Goal: Information Seeking & Learning: Learn about a topic

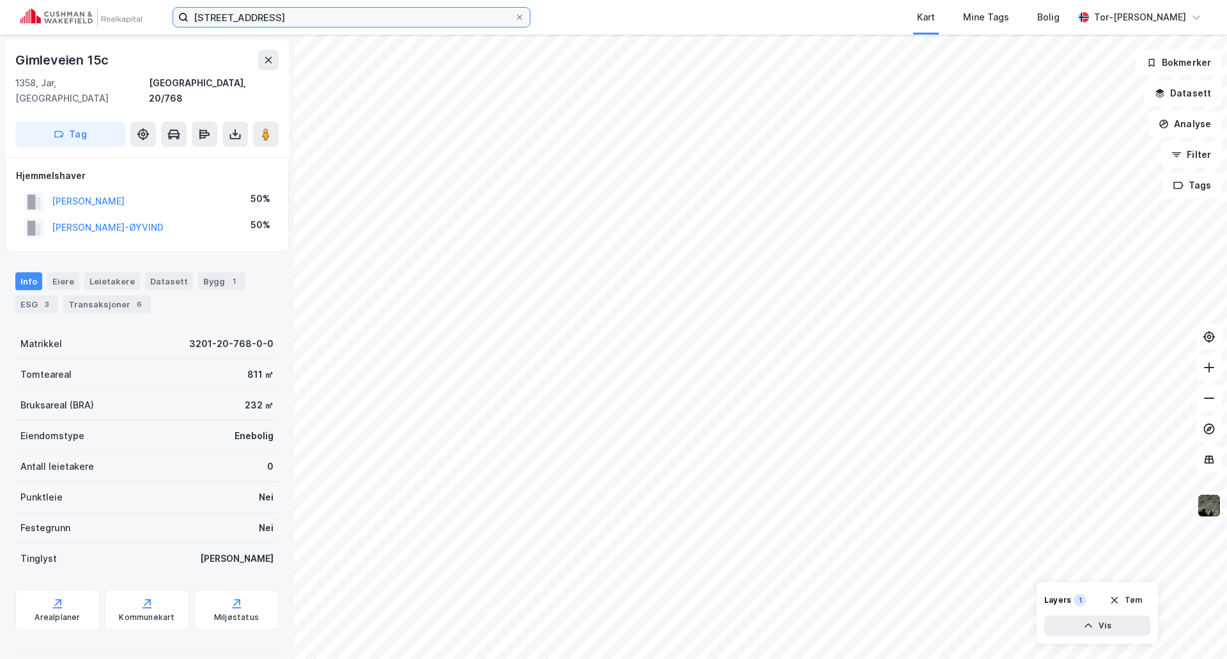
click at [371, 14] on input "[STREET_ADDRESS]" at bounding box center [352, 17] width 326 height 19
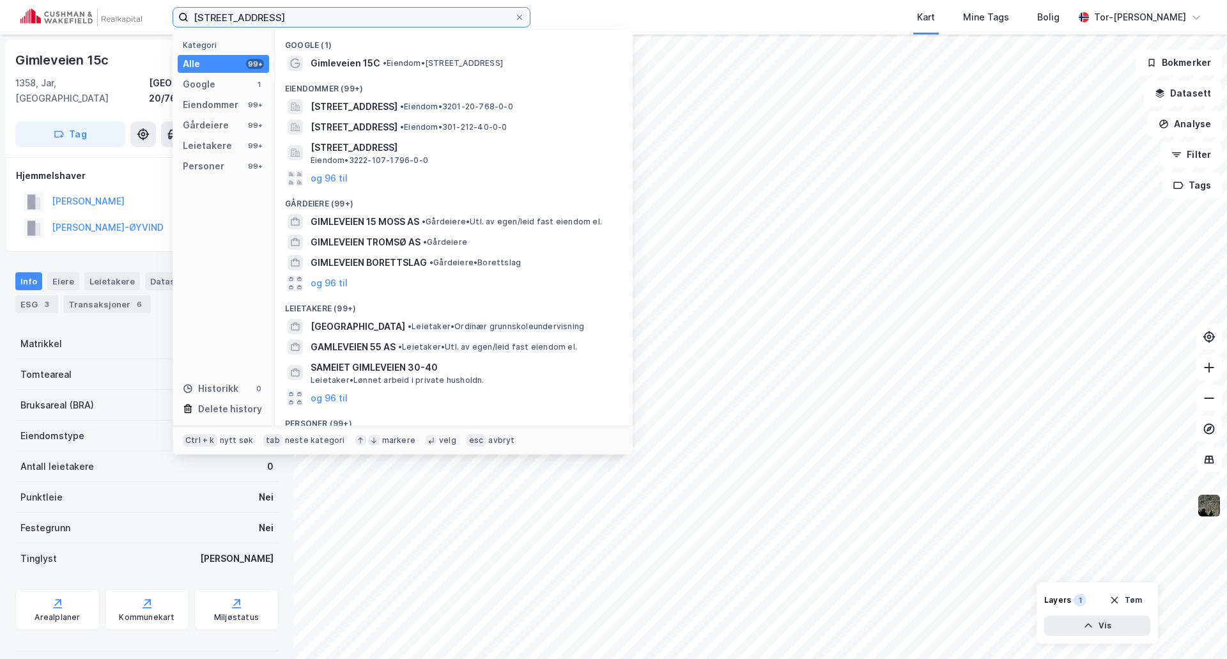
click at [371, 14] on input "[STREET_ADDRESS]" at bounding box center [352, 17] width 326 height 19
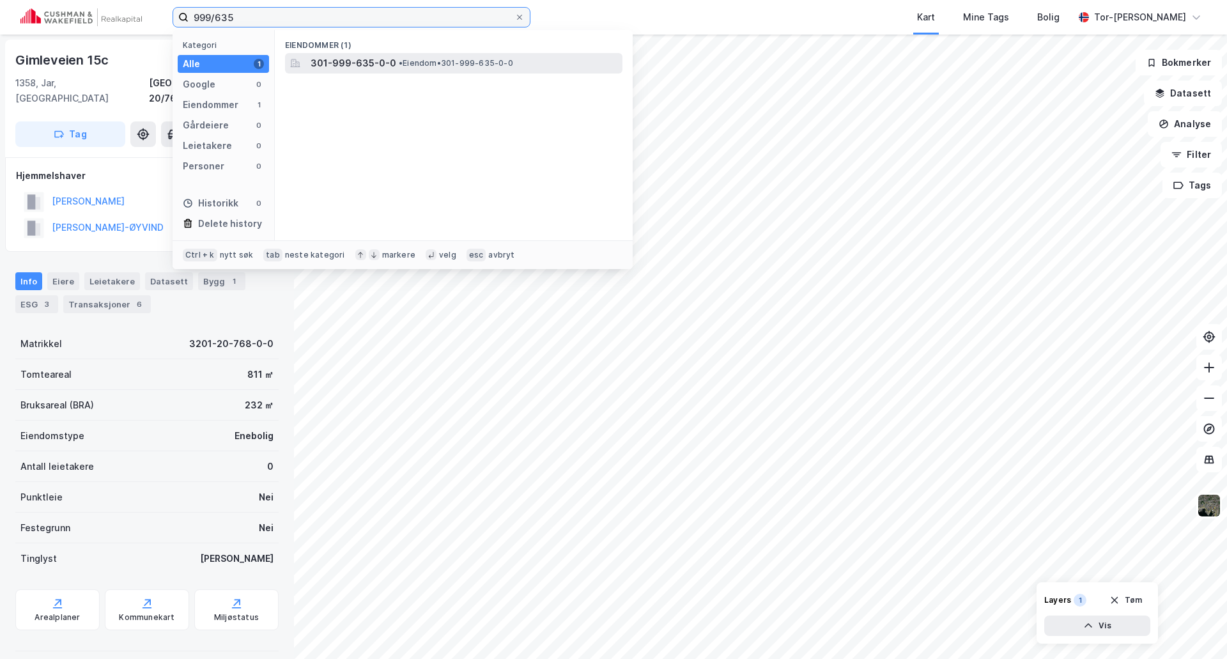
type input "999/635"
click at [389, 63] on span "301-999-635-0-0" at bounding box center [354, 63] width 86 height 15
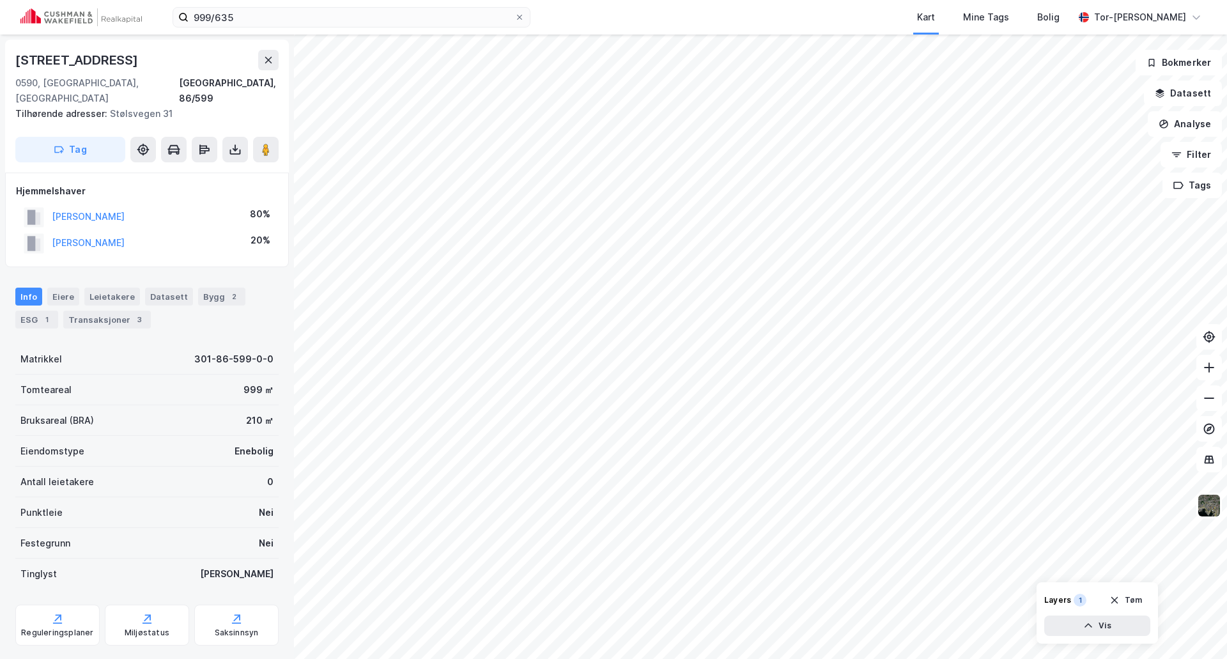
drag, startPoint x: 144, startPoint y: 61, endPoint x: 13, endPoint y: 54, distance: 131.2
click at [13, 54] on div "[STREET_ADDRESS], 86/599 Tilhørende adresser: [STREET_ADDRESS] Tag" at bounding box center [147, 106] width 284 height 133
copy div "[STREET_ADDRESS]"
drag, startPoint x: 114, startPoint y: 61, endPoint x: 15, endPoint y: 57, distance: 99.2
click at [15, 57] on div "[STREET_ADDRESS], 86/768 Tilhørende adresser: [STREET_ADDRESS] Tag" at bounding box center [147, 106] width 284 height 133
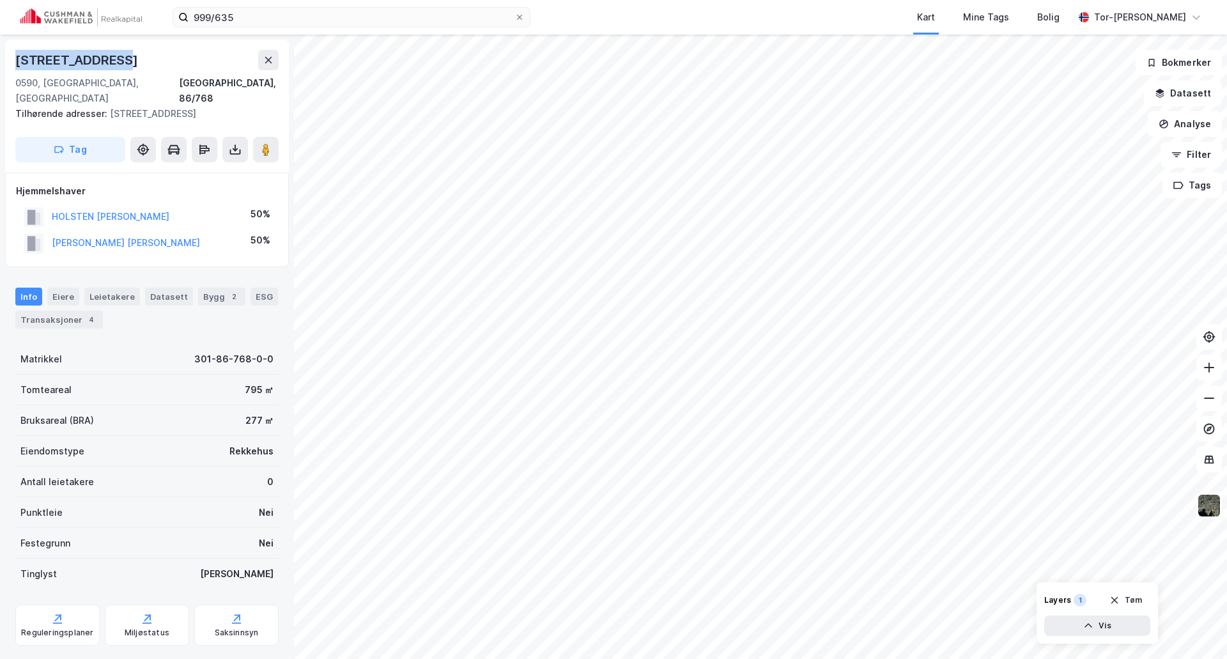
copy div "[STREET_ADDRESS]"
click at [1216, 510] on img at bounding box center [1209, 505] width 24 height 24
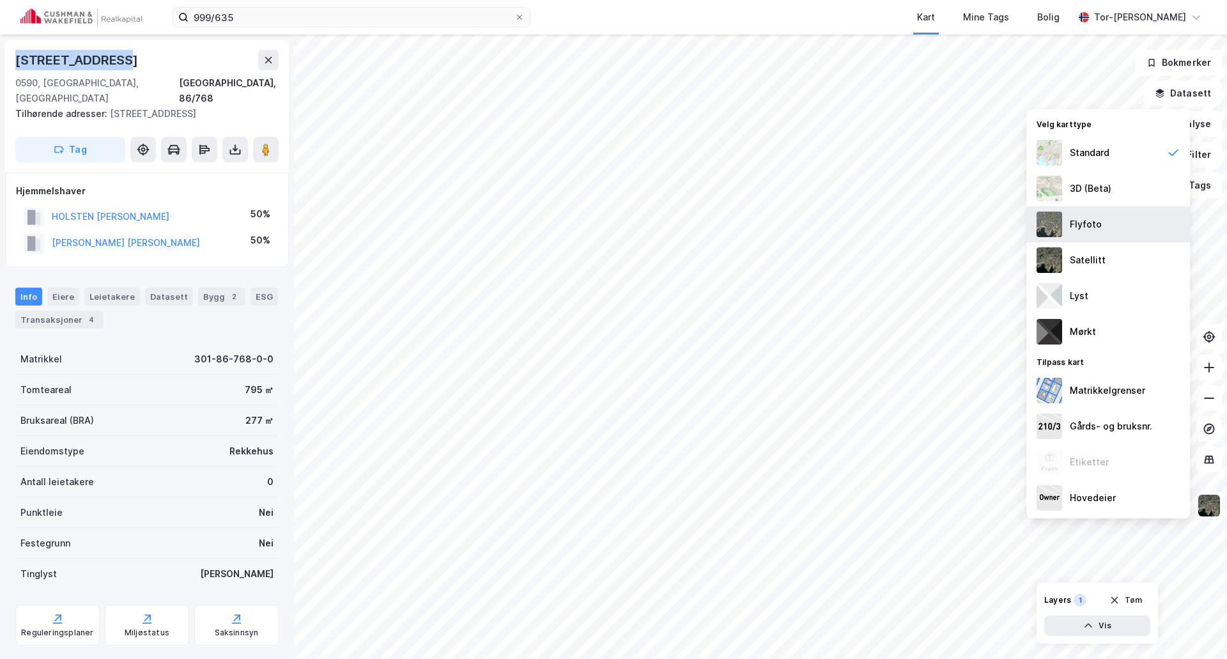
click at [1062, 226] on img at bounding box center [1050, 225] width 26 height 26
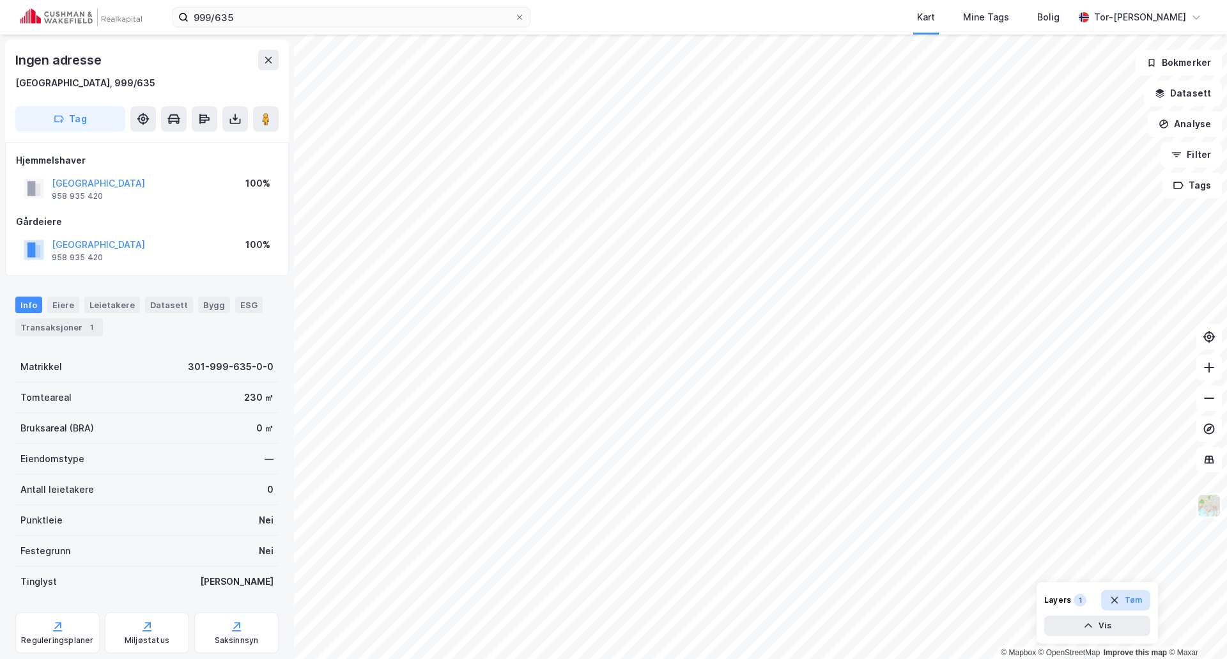
click at [1130, 597] on button "Tøm" at bounding box center [1125, 600] width 49 height 20
click at [1209, 502] on img at bounding box center [1209, 505] width 24 height 24
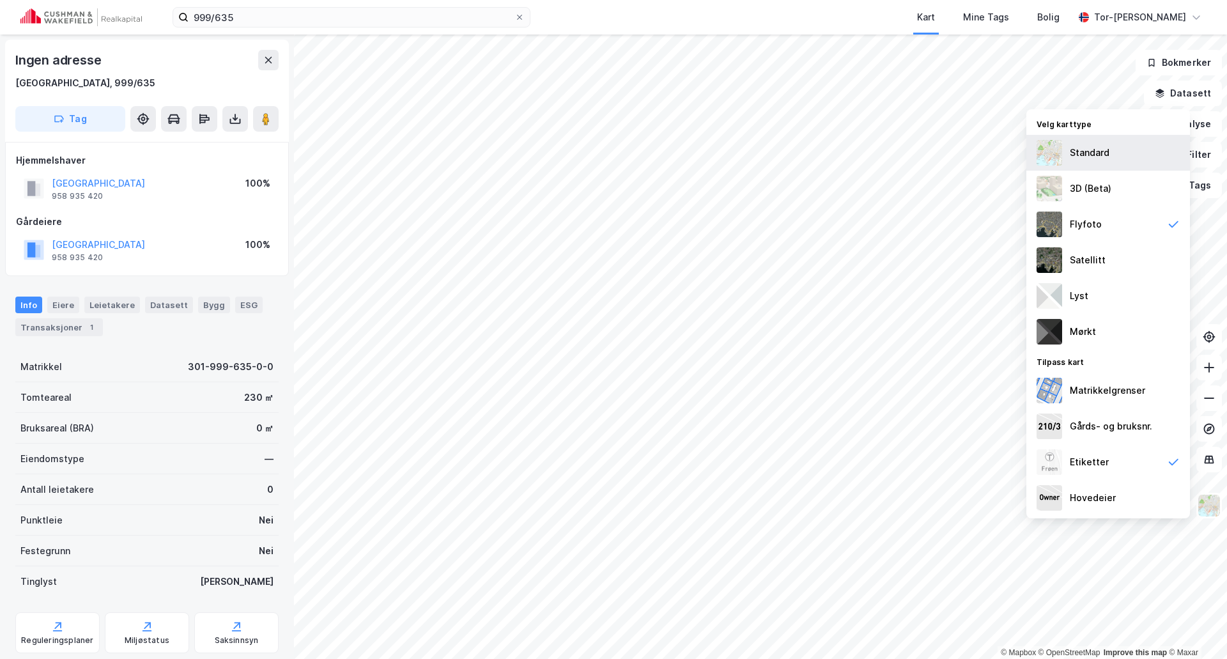
click at [1064, 150] on div "Standard" at bounding box center [1109, 153] width 164 height 36
click at [1204, 505] on img at bounding box center [1209, 505] width 24 height 24
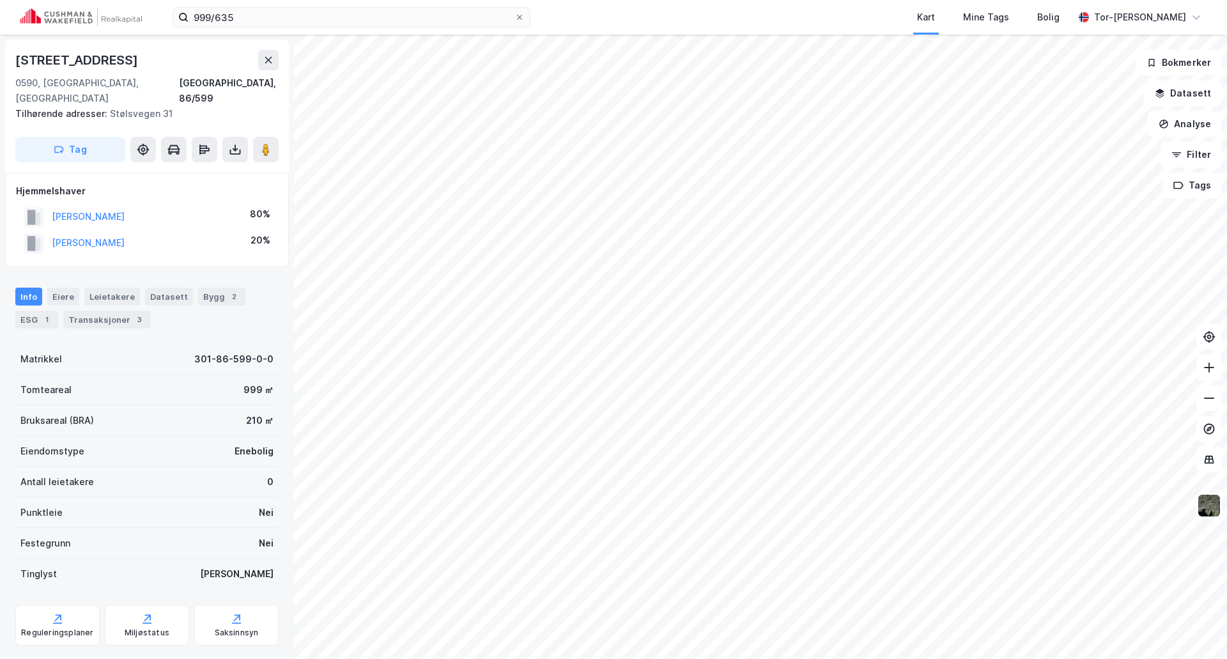
drag, startPoint x: 136, startPoint y: 58, endPoint x: 4, endPoint y: 58, distance: 131.7
click at [4, 58] on div "[STREET_ADDRESS], 86/599 Tilhørende adresser: [STREET_ADDRESS] Tag Hjemmelshave…" at bounding box center [147, 347] width 294 height 625
copy div "[STREET_ADDRESS]"
click at [522, 18] on icon at bounding box center [520, 17] width 8 height 8
click at [515, 18] on input "999/635" at bounding box center [352, 17] width 326 height 19
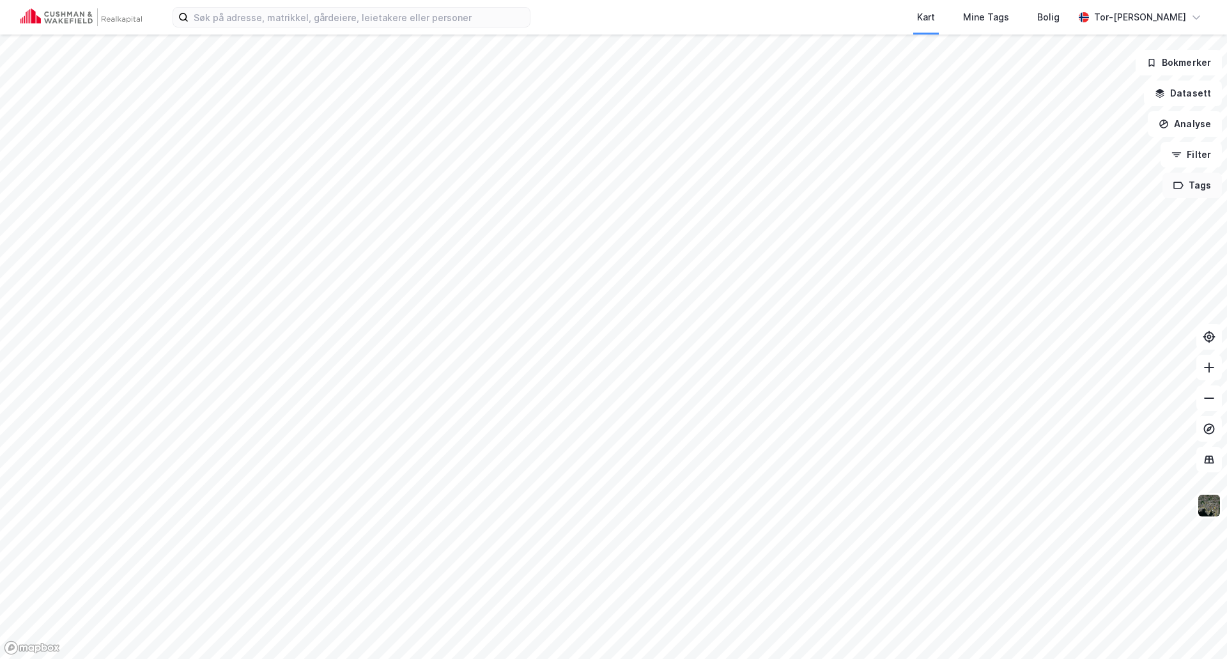
click at [1202, 187] on button "Tags" at bounding box center [1192, 186] width 59 height 26
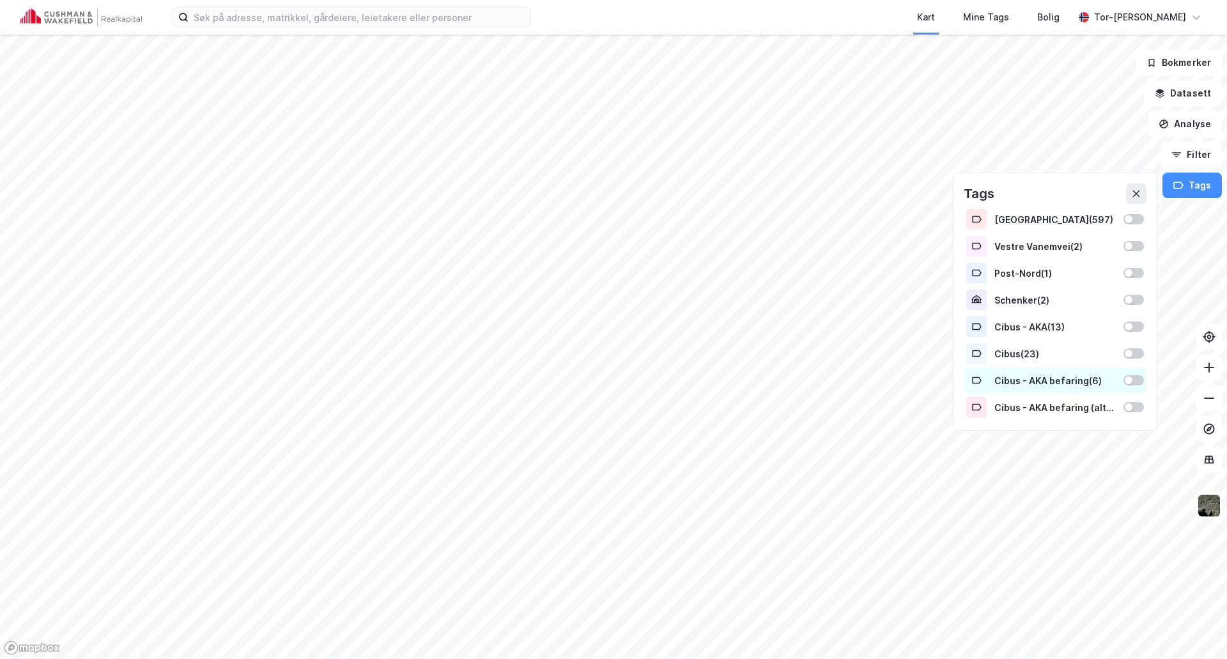
click at [1130, 380] on div at bounding box center [1129, 381] width 8 height 8
click at [1136, 378] on div at bounding box center [1134, 380] width 20 height 10
click at [1137, 323] on div at bounding box center [1134, 327] width 20 height 10
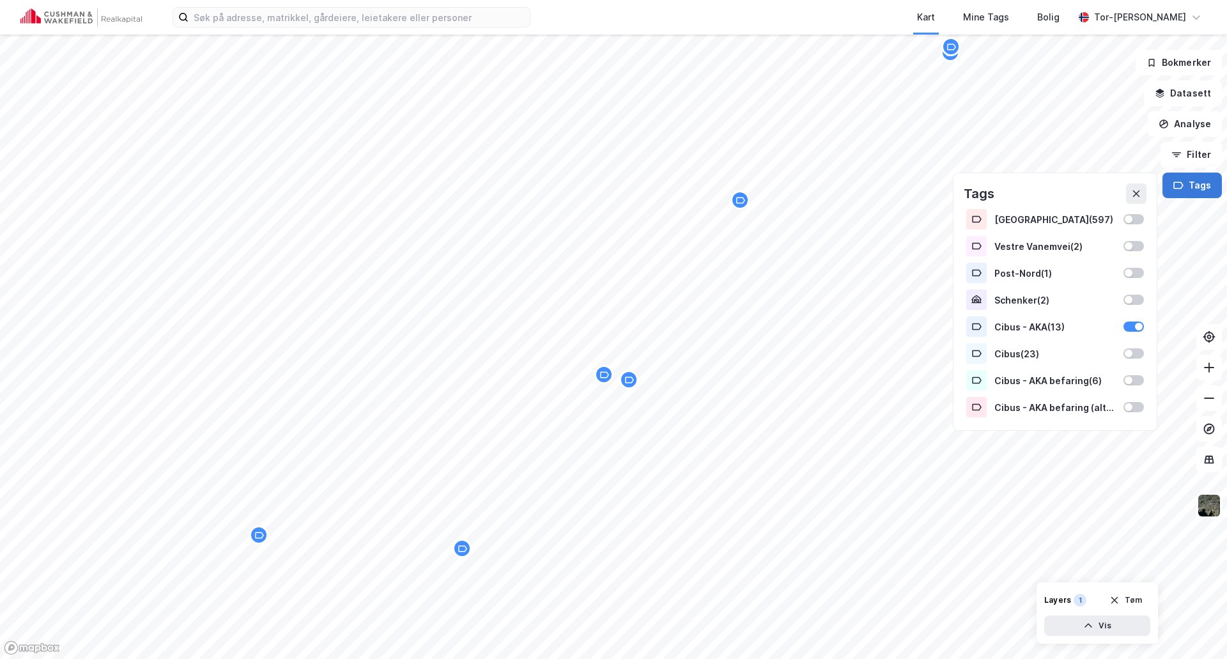
click at [1192, 188] on button "Tags" at bounding box center [1192, 186] width 59 height 26
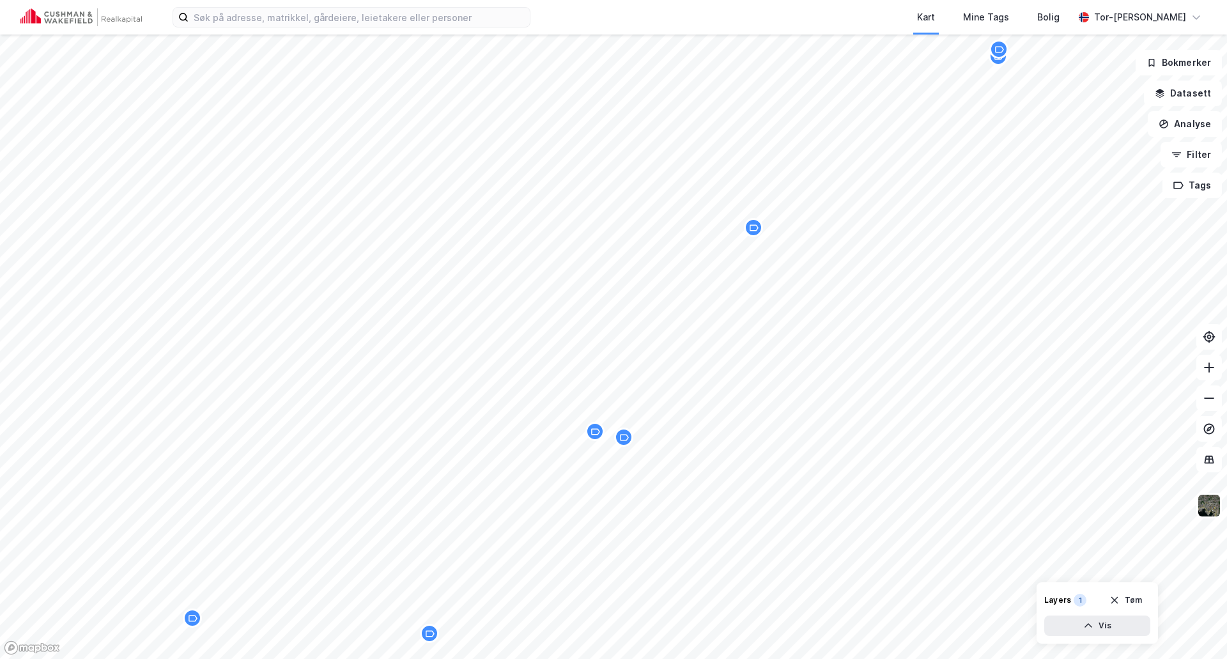
drag, startPoint x: 764, startPoint y: 217, endPoint x: 757, endPoint y: 231, distance: 16.3
click at [757, 231] on icon "Map marker" at bounding box center [754, 228] width 10 height 10
click at [504, 658] on html "Kart Mine Tags Bolig Tor-[PERSON_NAME] © Mapbox © OpenStreetMap Improve this ma…" at bounding box center [613, 329] width 1227 height 659
click at [503, 389] on div "Map marker" at bounding box center [499, 396] width 19 height 19
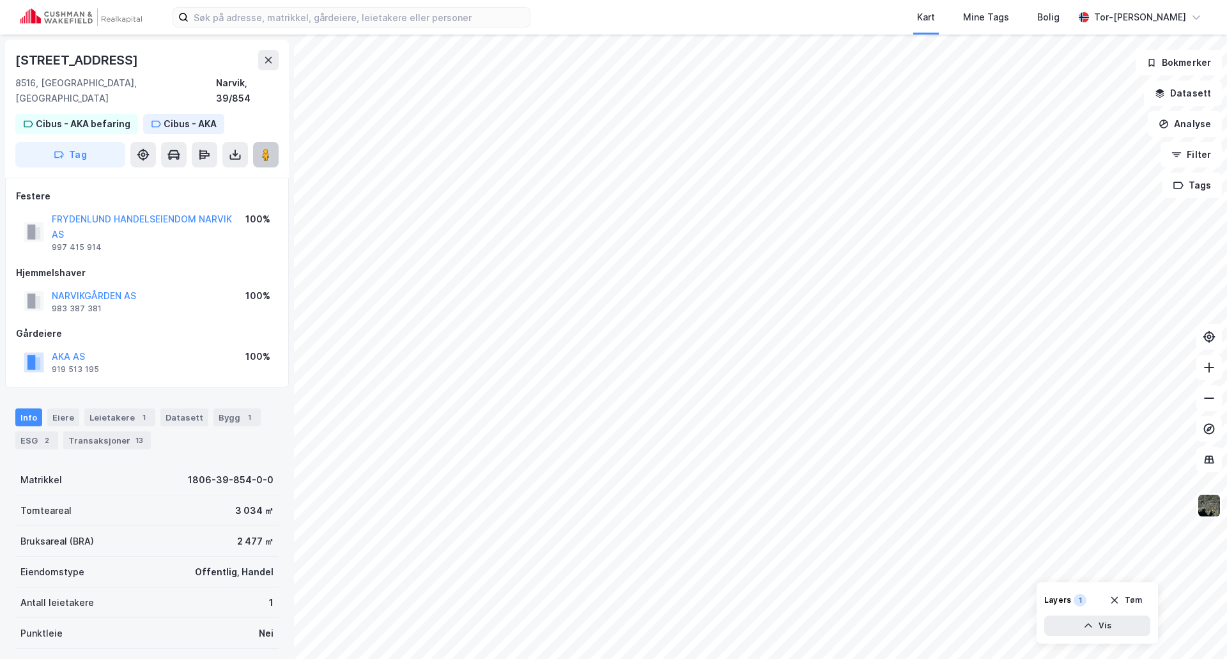
click at [266, 148] on image at bounding box center [266, 154] width 8 height 13
click at [669, 318] on div "Map marker" at bounding box center [678, 311] width 19 height 19
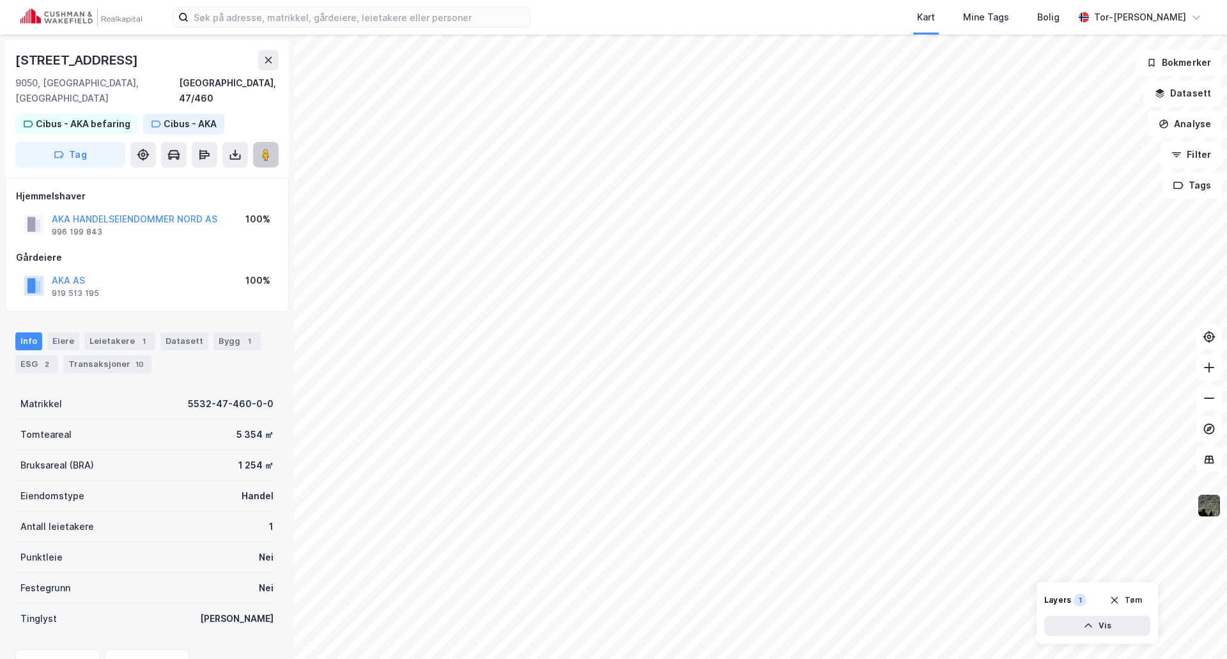
click at [265, 148] on image at bounding box center [266, 154] width 8 height 13
click at [1182, 123] on button "Analyse" at bounding box center [1185, 124] width 74 height 26
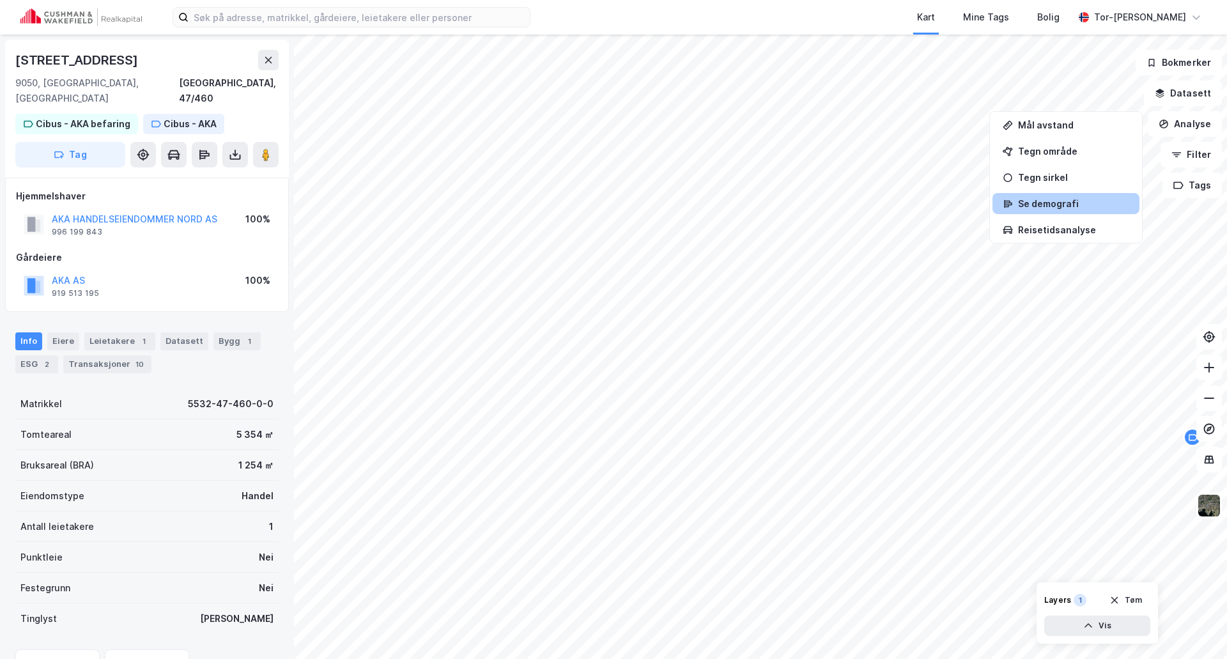
click at [1063, 206] on div "Se demografi" at bounding box center [1073, 203] width 111 height 11
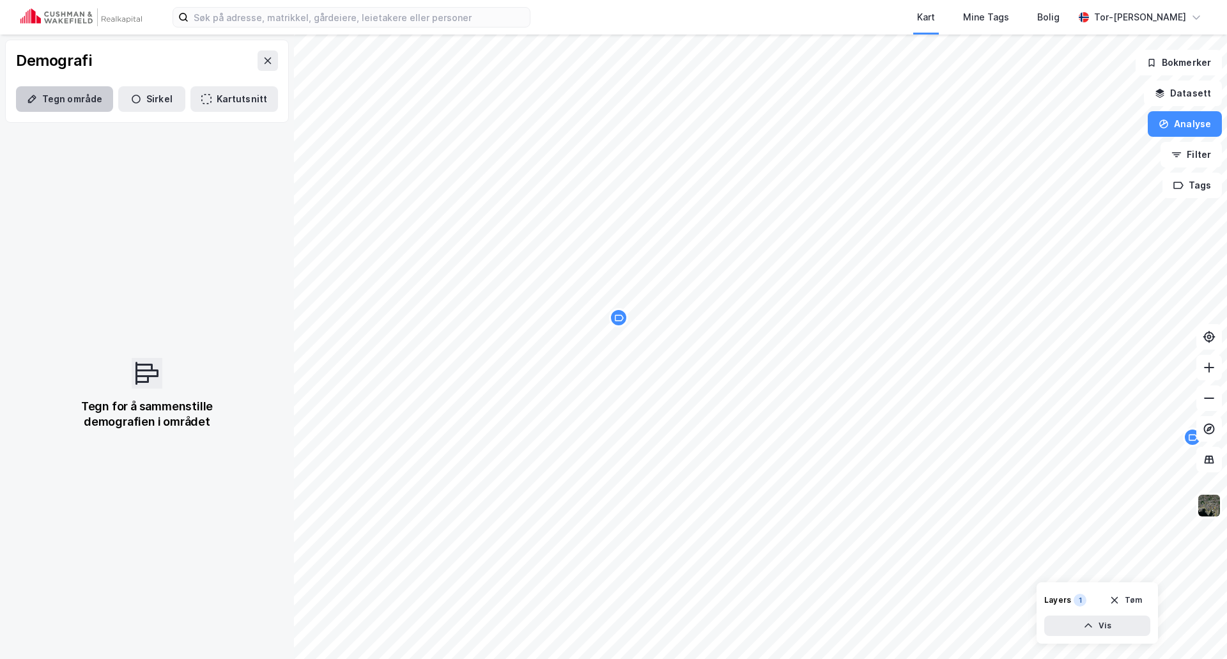
click at [68, 106] on button "Tegn område" at bounding box center [64, 99] width 97 height 26
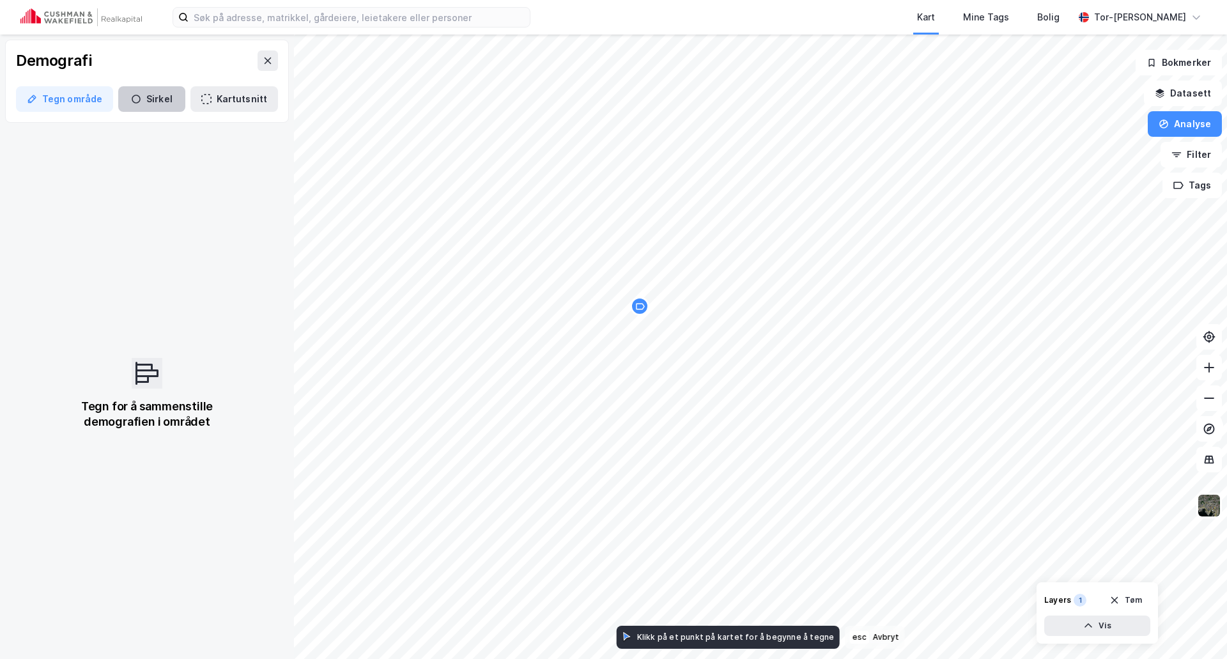
click at [148, 98] on button "Sirkel" at bounding box center [151, 99] width 67 height 26
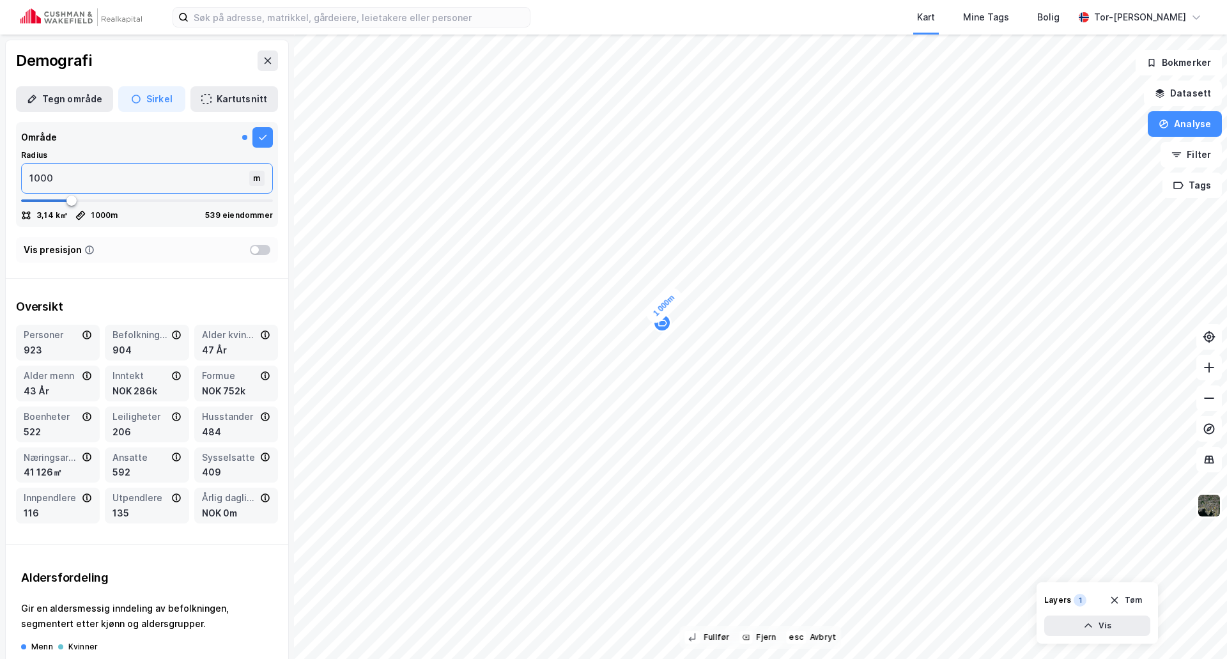
drag, startPoint x: 79, startPoint y: 175, endPoint x: -40, endPoint y: 168, distance: 119.1
click at [0, 168] on html "Kart Mine Tags Bolig Tor-[PERSON_NAME] 1 000m © Mapbox © OpenStreetMap Improve …" at bounding box center [613, 329] width 1227 height 659
type input "15"
type input "150"
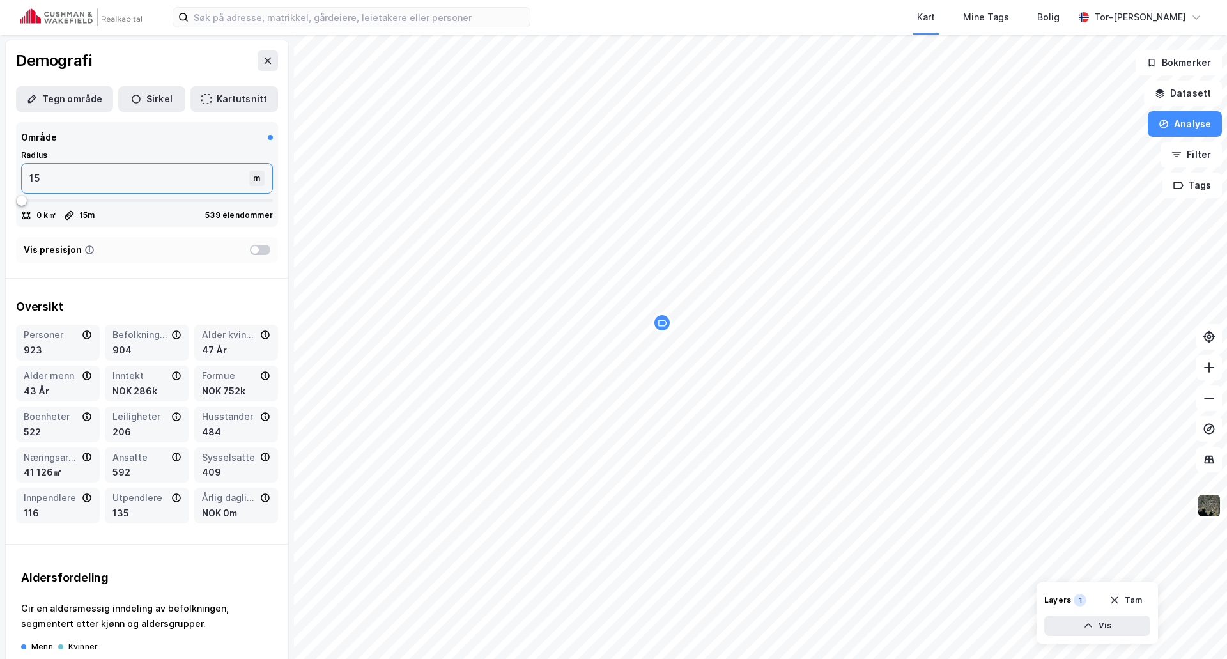
type input "150"
type input "1500"
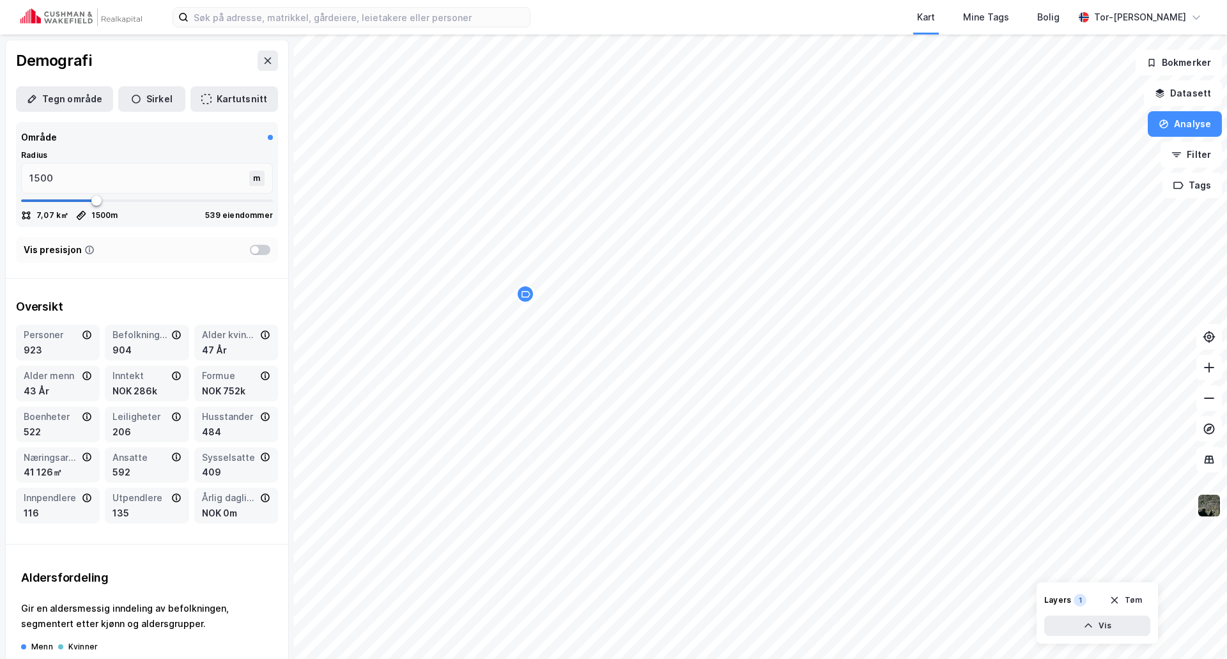
click at [524, 292] on icon "Map marker" at bounding box center [526, 295] width 10 height 10
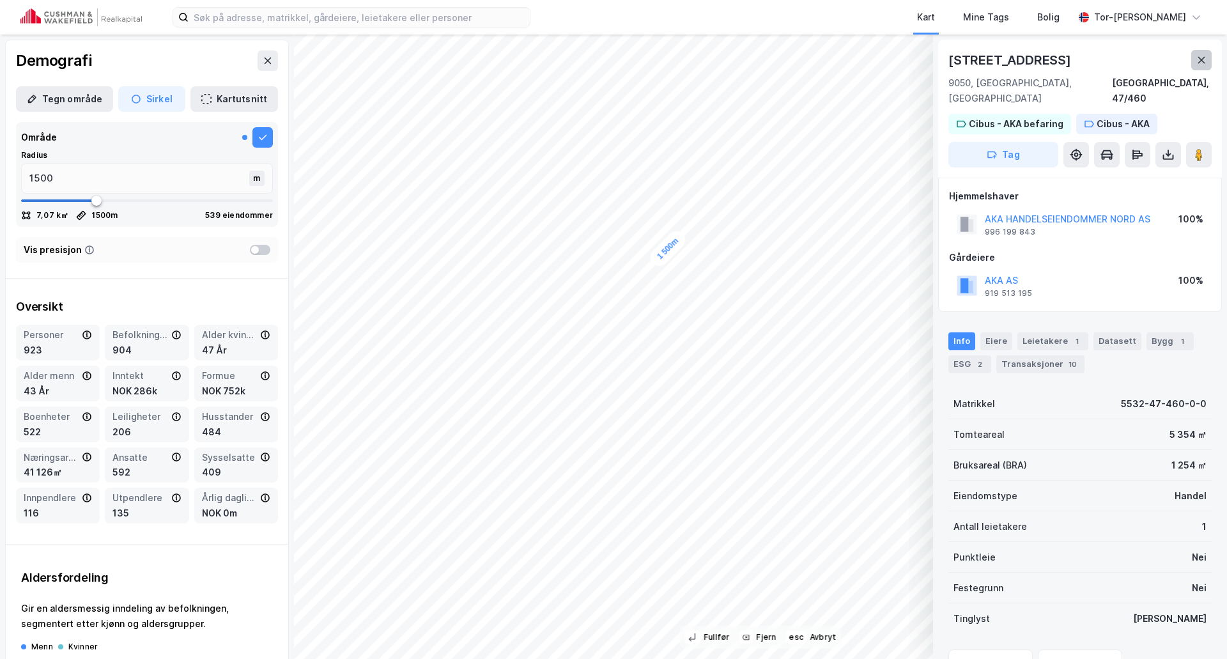
click at [1206, 60] on icon at bounding box center [1202, 60] width 10 height 10
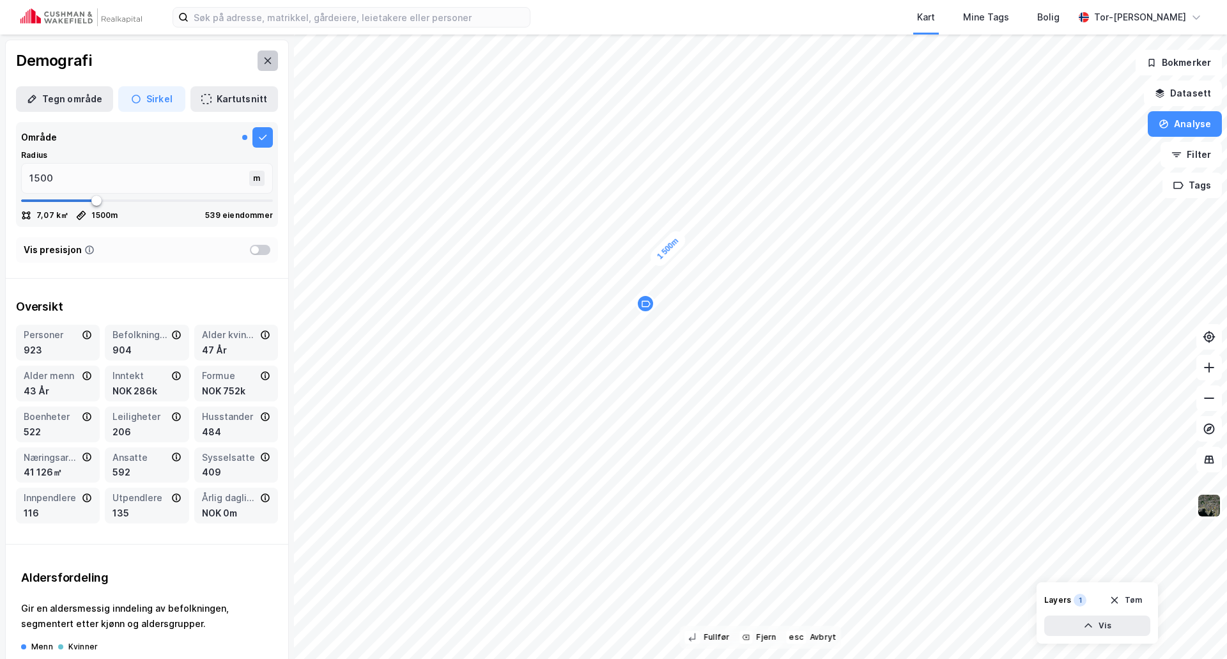
click at [263, 61] on icon at bounding box center [268, 61] width 10 height 10
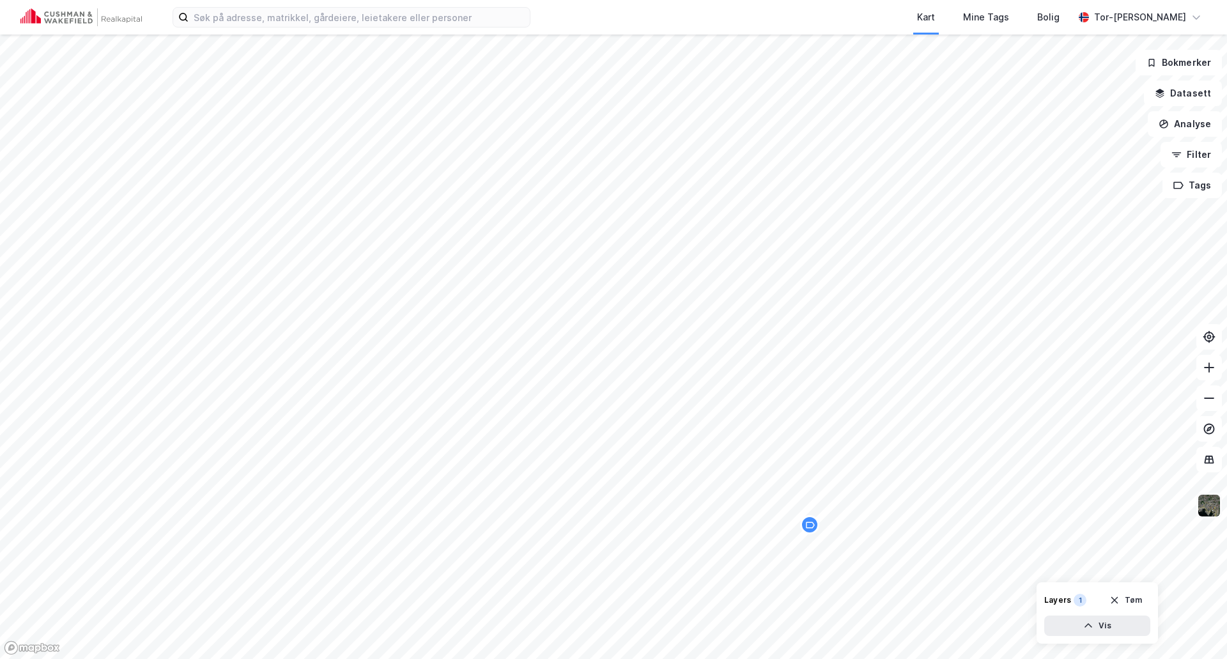
click at [1213, 511] on img at bounding box center [1209, 505] width 24 height 24
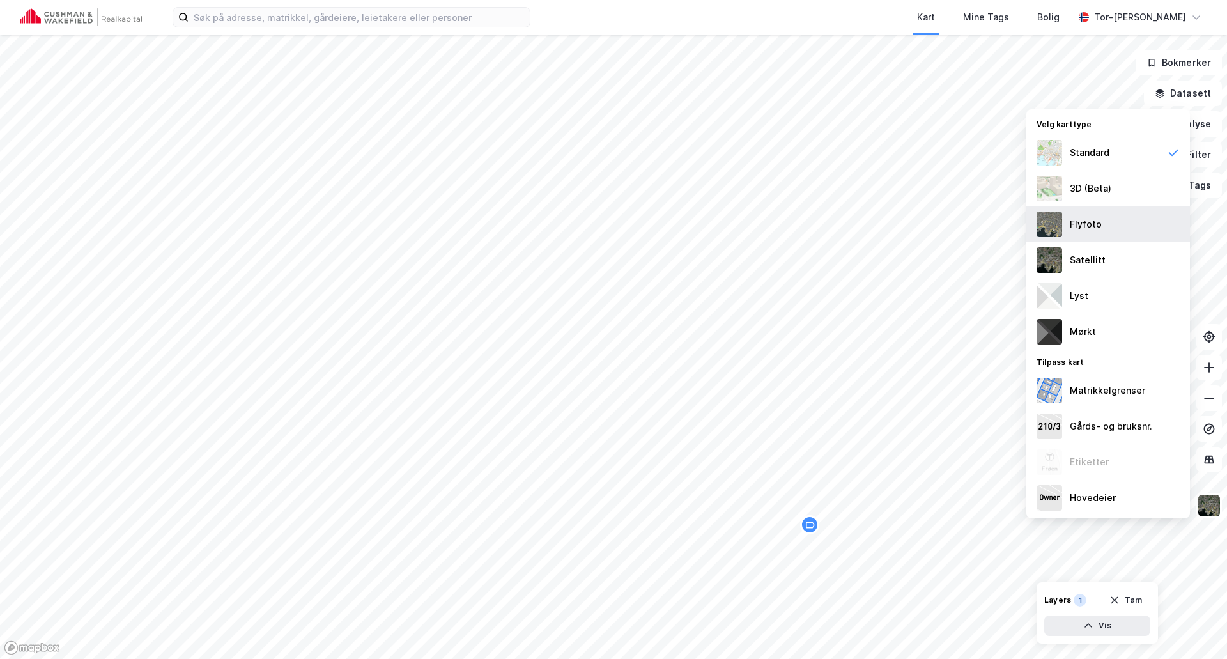
click at [1053, 227] on img at bounding box center [1050, 225] width 26 height 26
click at [1213, 509] on img at bounding box center [1209, 505] width 24 height 24
